Goal: Information Seeking & Learning: Stay updated

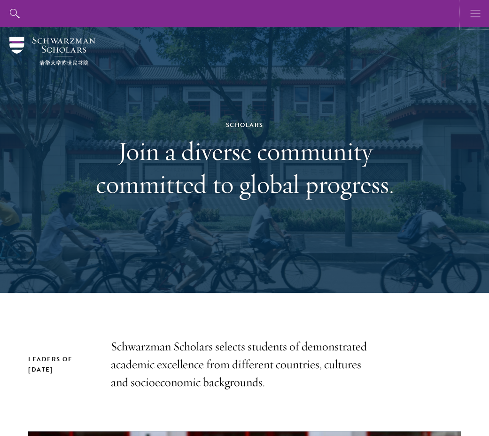
click at [473, 17] on icon "button" at bounding box center [476, 13] width 10 height 27
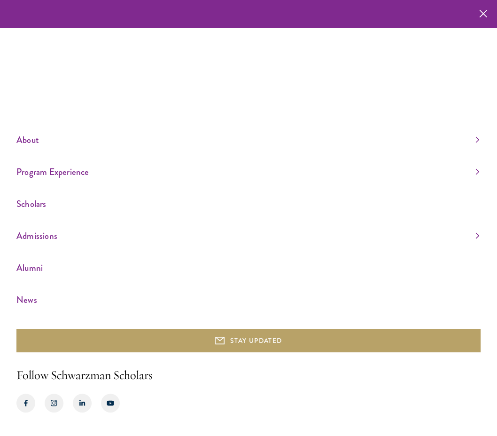
click at [473, 17] on div at bounding box center [248, 13] width 497 height 27
click at [486, 15] on icon "button" at bounding box center [484, 13] width 8 height 27
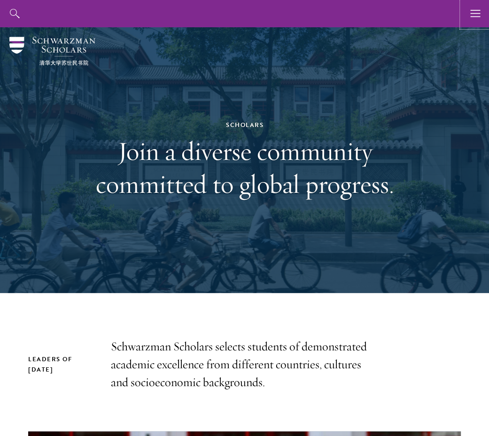
click at [486, 15] on button "button" at bounding box center [475, 13] width 27 height 27
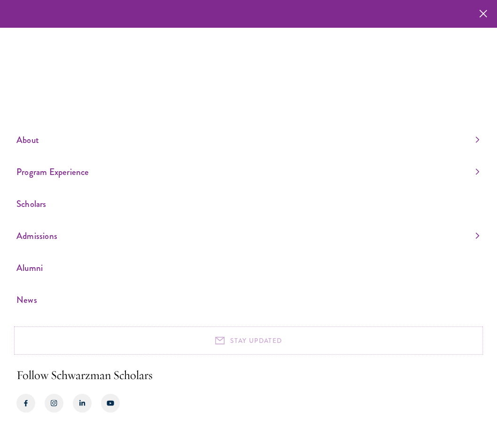
click at [254, 335] on button "STAY UPDATED" at bounding box center [248, 341] width 465 height 24
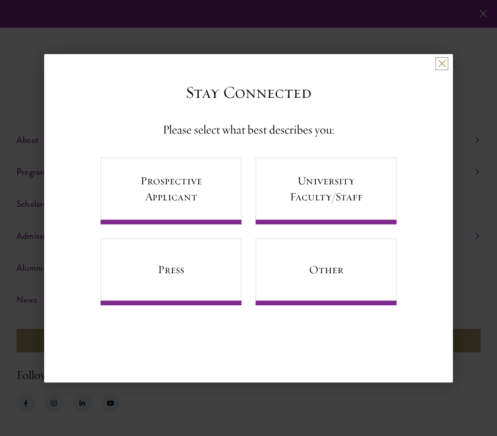
click at [444, 61] on button at bounding box center [442, 64] width 8 height 8
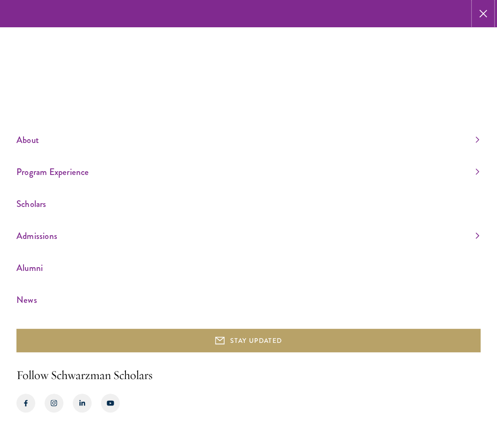
click at [483, 4] on icon "button" at bounding box center [484, 13] width 8 height 27
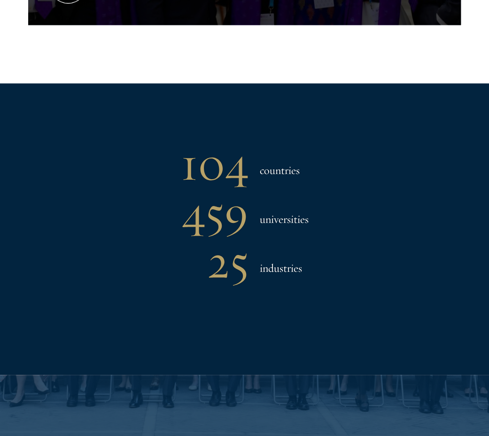
scroll to position [671, 0]
